Goal: Book appointment/travel/reservation

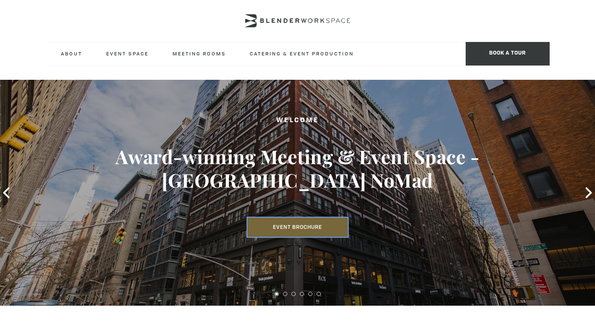
click at [320, 223] on link "Event Brochure" at bounding box center [297, 226] width 100 height 19
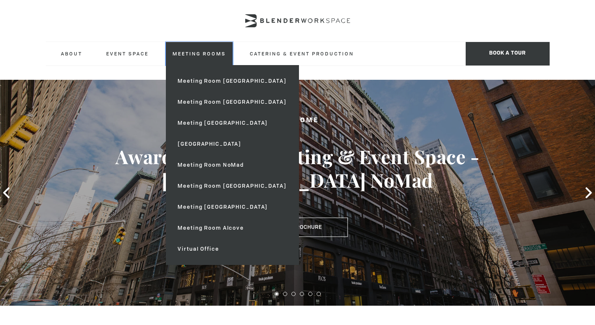
click at [208, 51] on link "Meeting Rooms" at bounding box center [199, 53] width 67 height 23
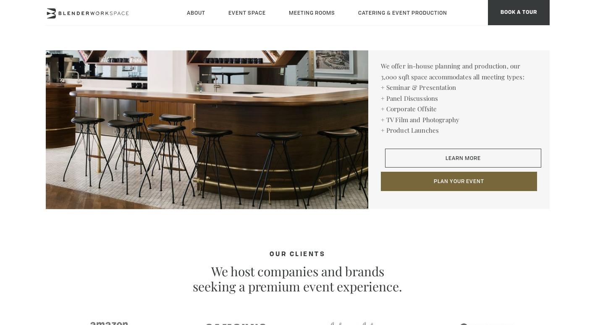
scroll to position [1343, 0]
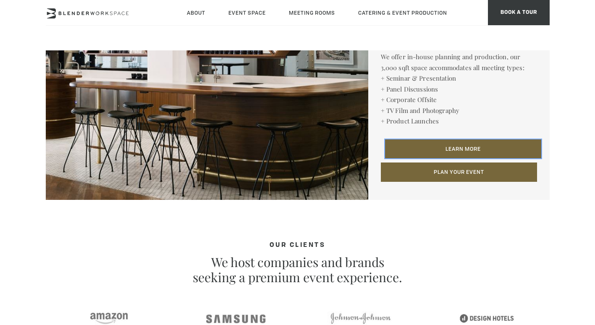
click at [449, 143] on link "Learn More" at bounding box center [463, 148] width 156 height 19
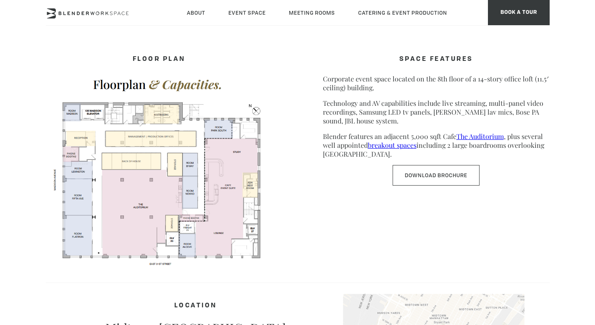
scroll to position [420, 0]
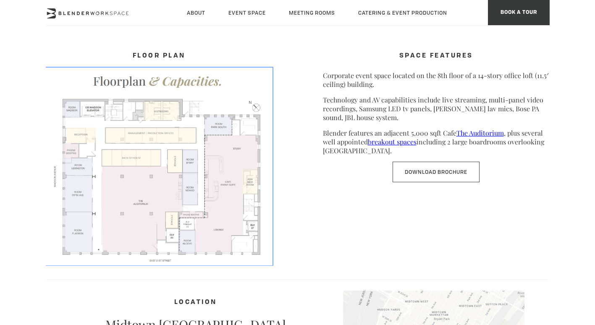
click at [152, 174] on img at bounding box center [159, 166] width 227 height 196
